Goal: Task Accomplishment & Management: Complete application form

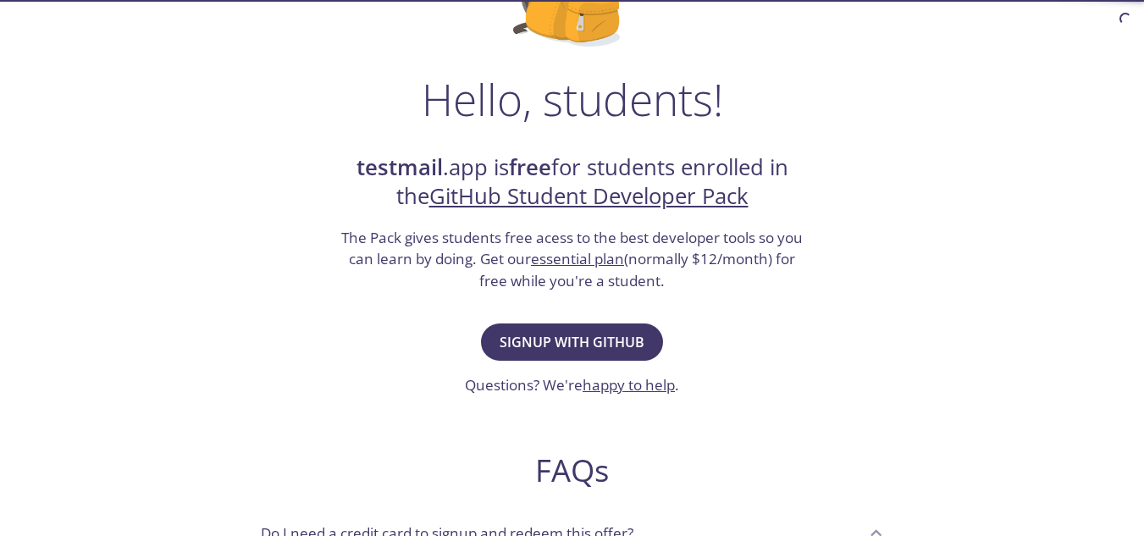
scroll to position [216, 0]
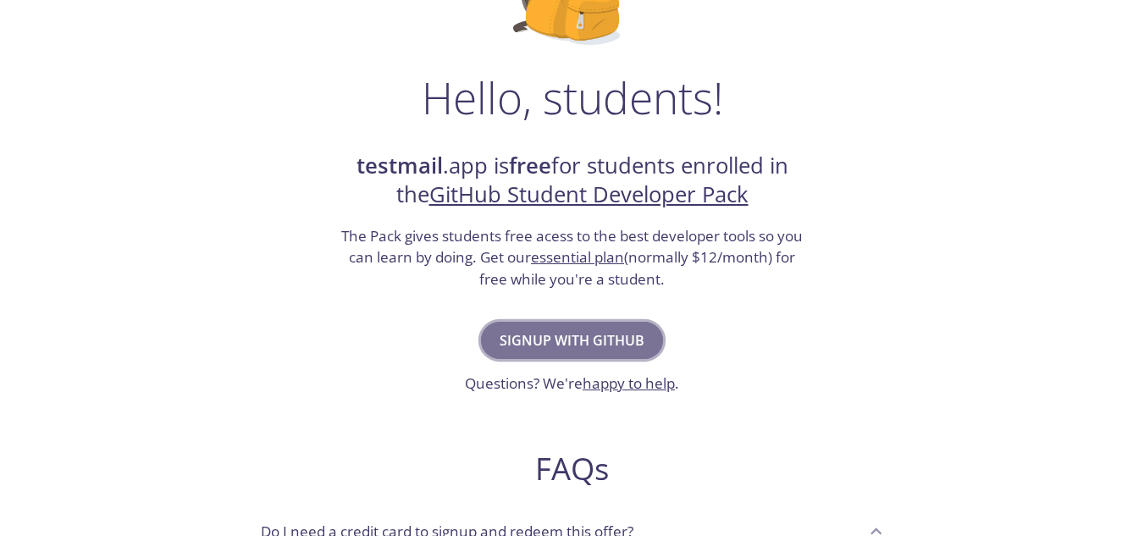
click at [540, 343] on span "Signup with GitHub" at bounding box center [571, 340] width 145 height 24
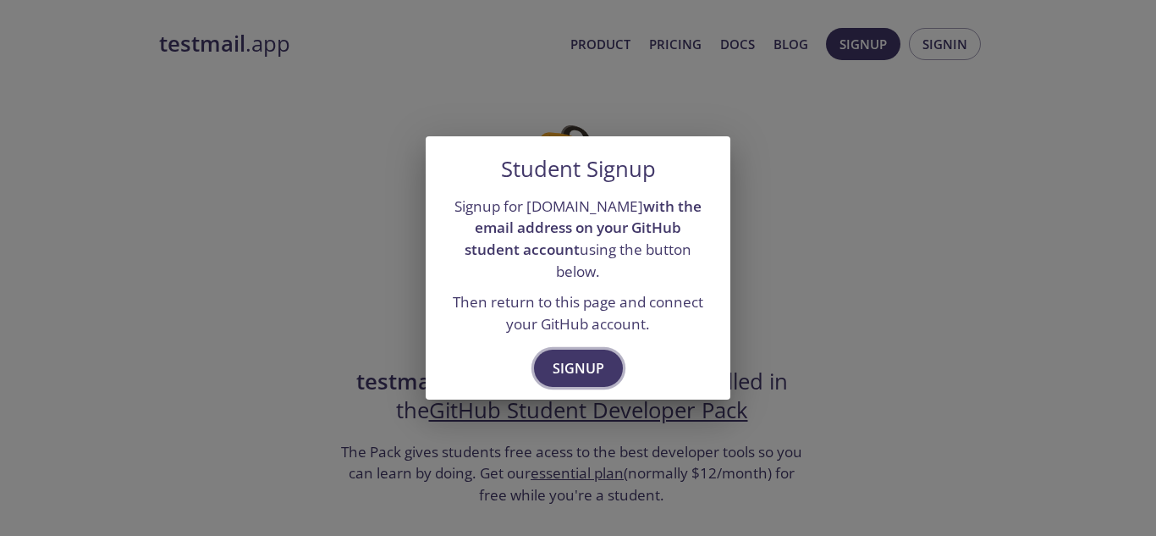
click at [562, 356] on span "Signup" at bounding box center [579, 368] width 52 height 24
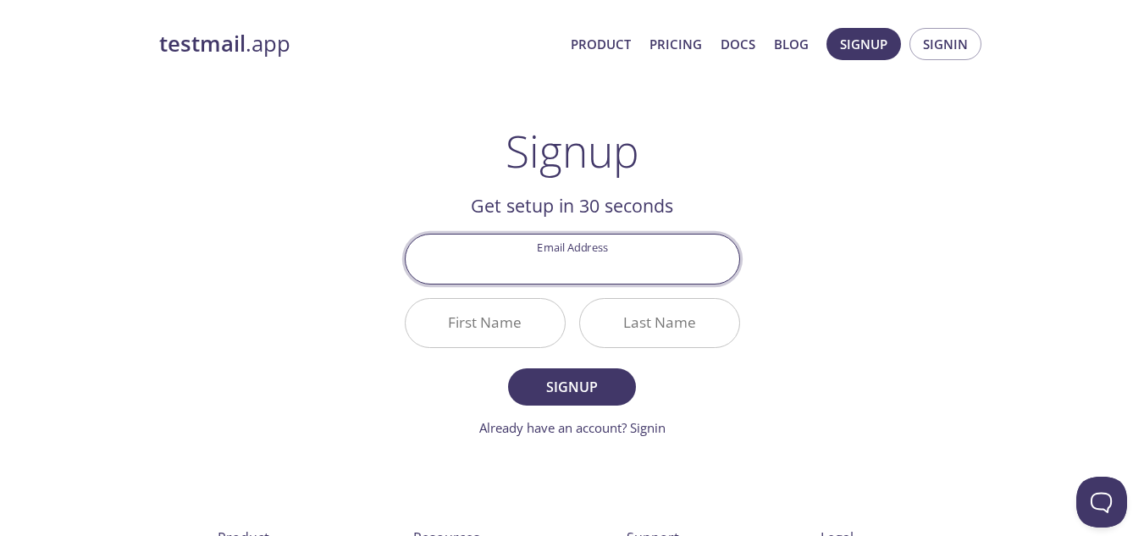
click at [577, 270] on input "Email Address" at bounding box center [572, 258] width 334 height 48
type input "[PERSON_NAME][EMAIL_ADDRESS][DOMAIN_NAME]"
click at [534, 321] on input "First Name" at bounding box center [484, 323] width 159 height 48
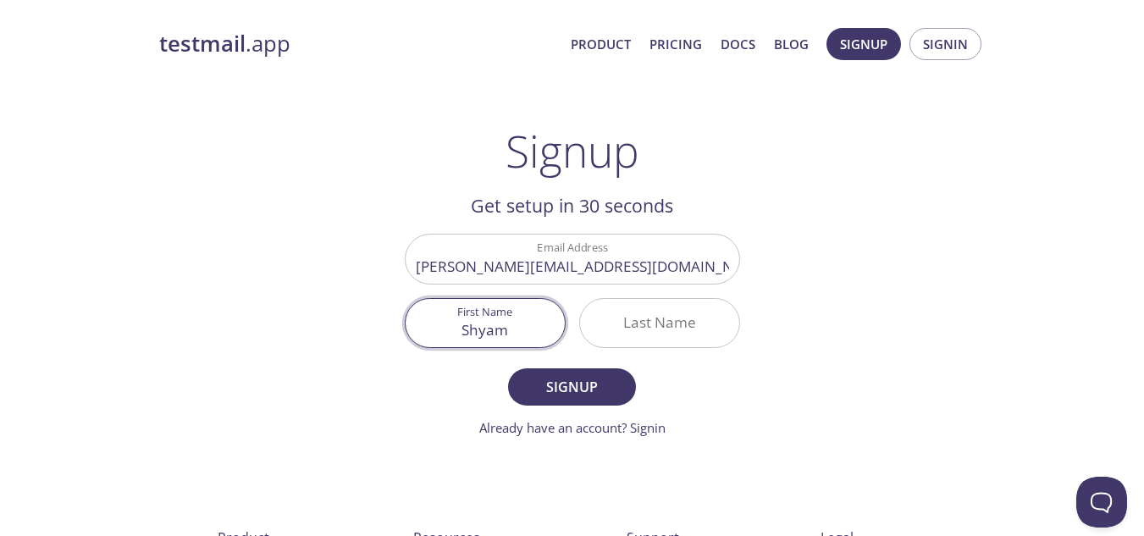
type input "Shyam"
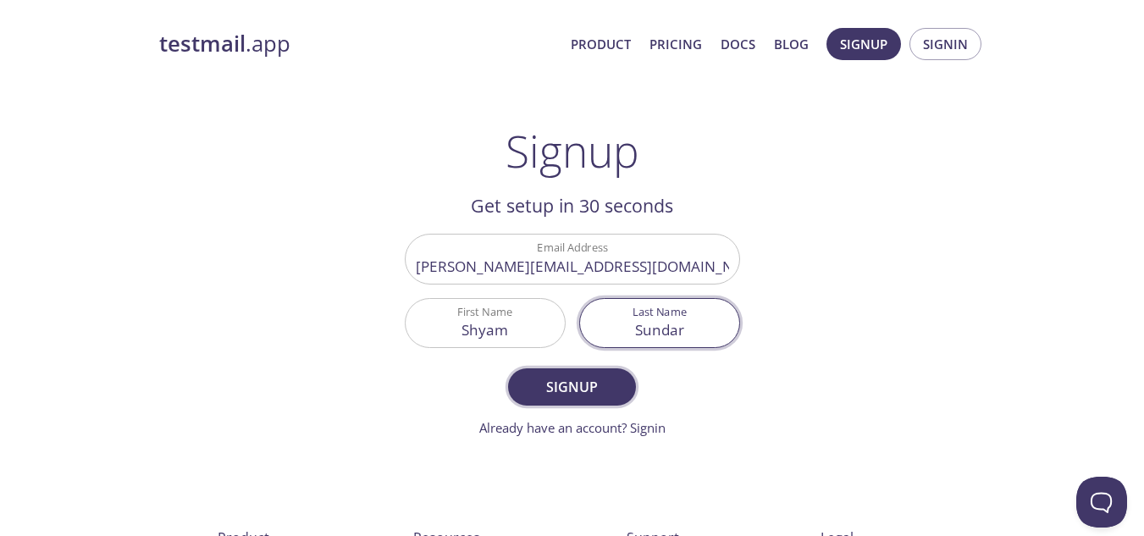
type input "Sundar"
click at [550, 393] on span "Signup" at bounding box center [572, 387] width 90 height 24
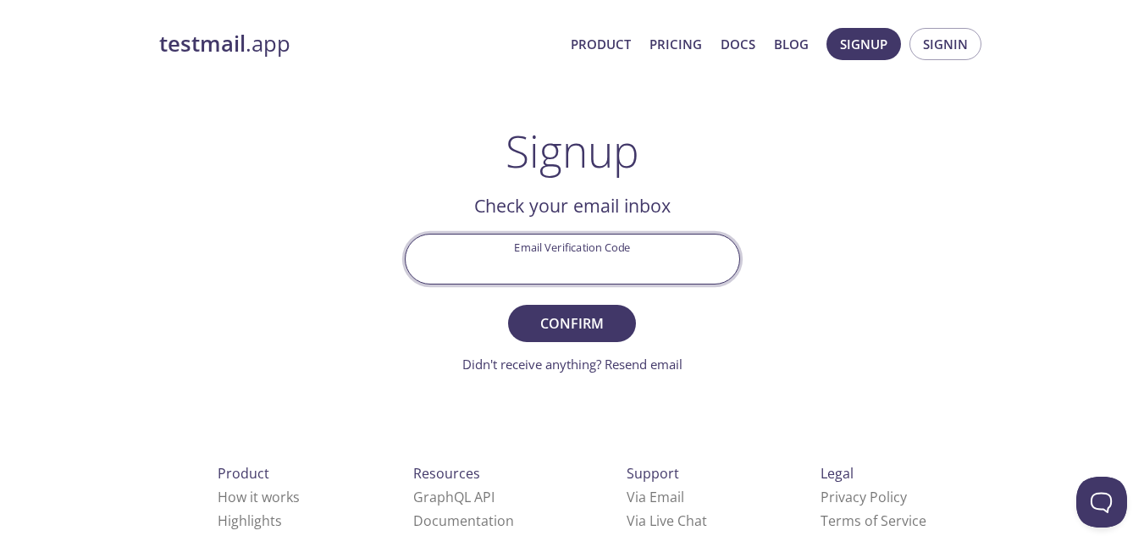
click at [609, 238] on input "Email Verification Code" at bounding box center [572, 258] width 334 height 48
paste input "S19S513"
type input "S19S513"
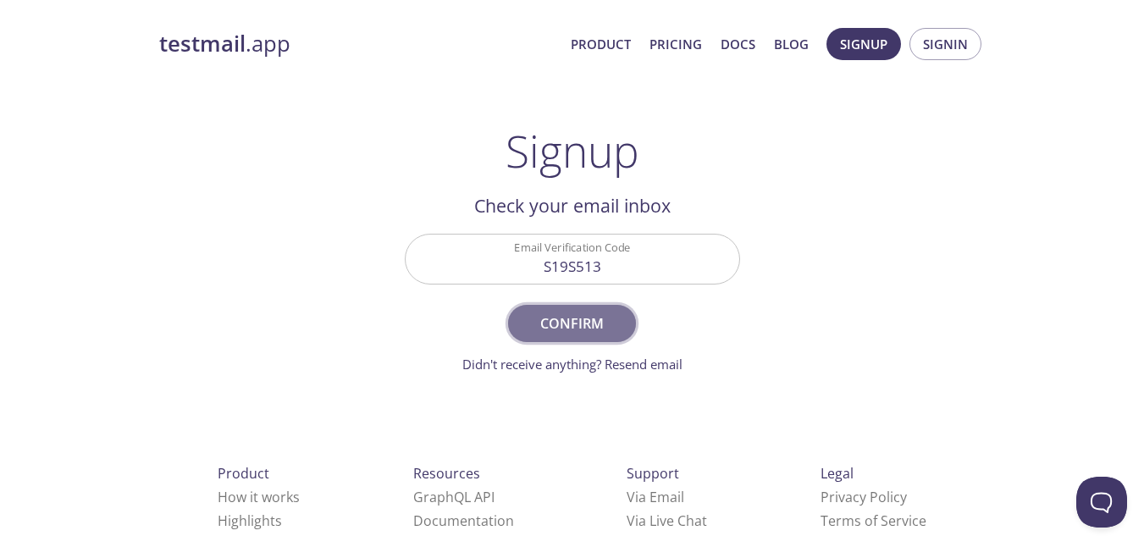
click at [580, 323] on span "Confirm" at bounding box center [572, 324] width 90 height 24
